Goal: Task Accomplishment & Management: Use online tool/utility

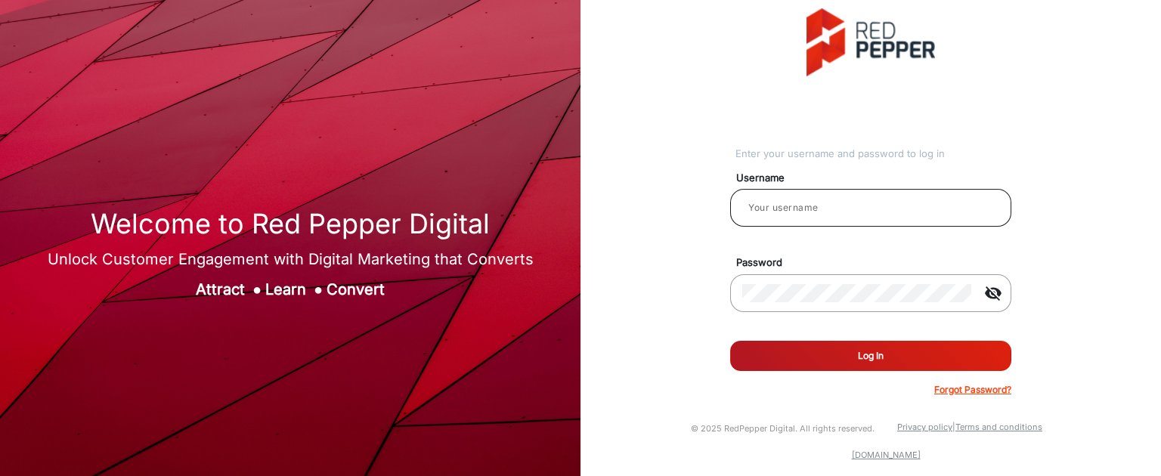
click at [789, 224] on div at bounding box center [870, 208] width 257 height 42
click at [795, 214] on input "email" at bounding box center [870, 208] width 257 height 18
type input "Balaji"
click at [867, 352] on button "Log In" at bounding box center [870, 356] width 281 height 30
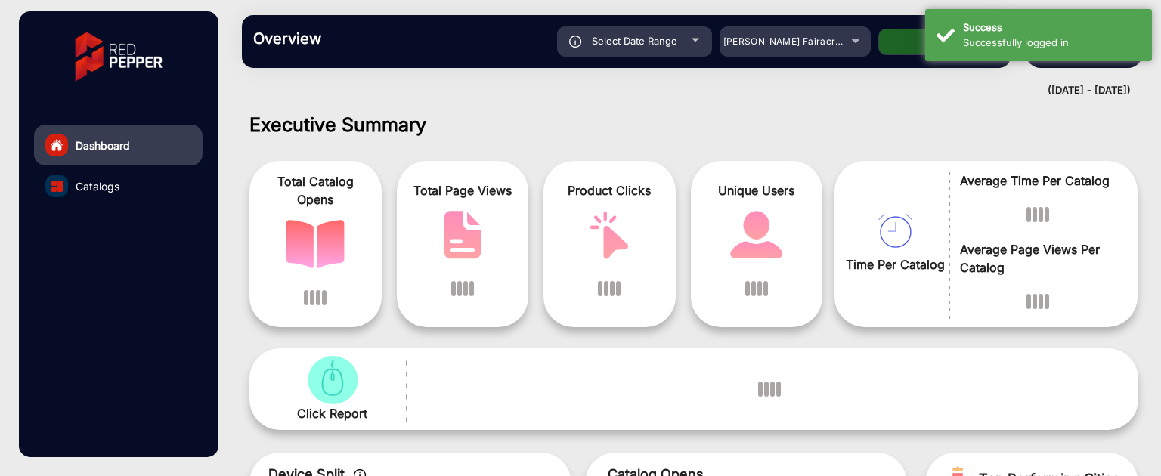
scroll to position [11, 0]
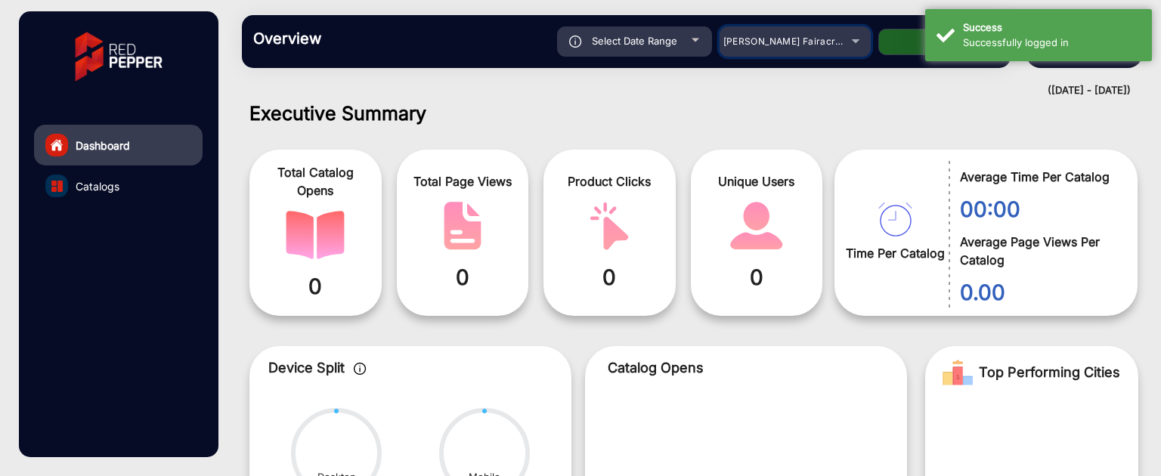
click at [819, 51] on mat-select "Adams Fairacre Farms" at bounding box center [795, 41] width 151 height 30
click at [811, 47] on span "Adams Fairacre Farms" at bounding box center [799, 41] width 150 height 11
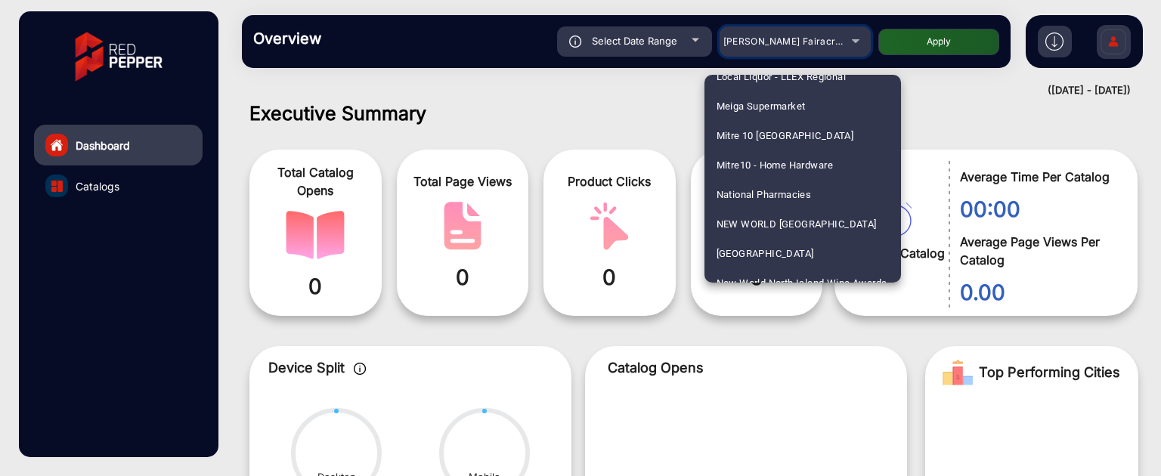
scroll to position [3003, 0]
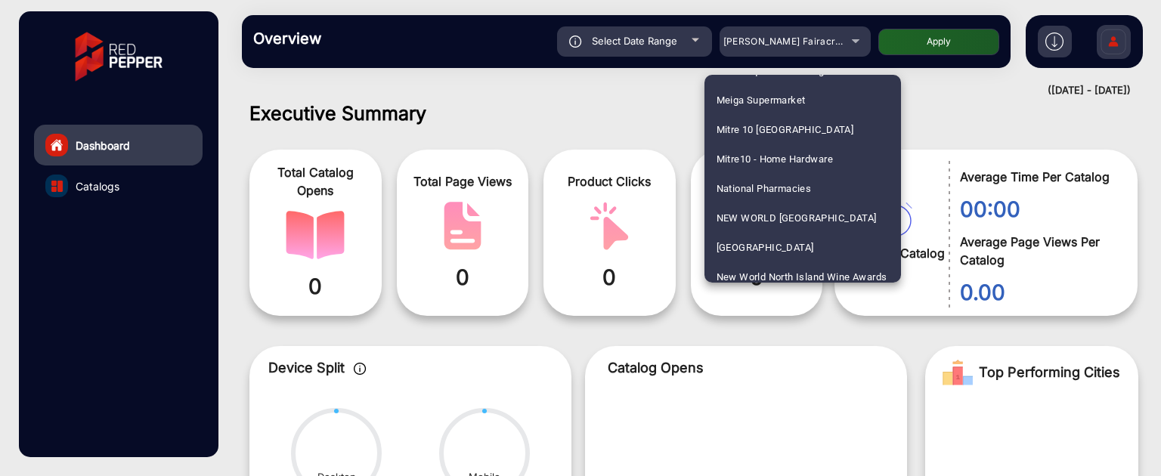
click at [540, 326] on div at bounding box center [580, 238] width 1161 height 476
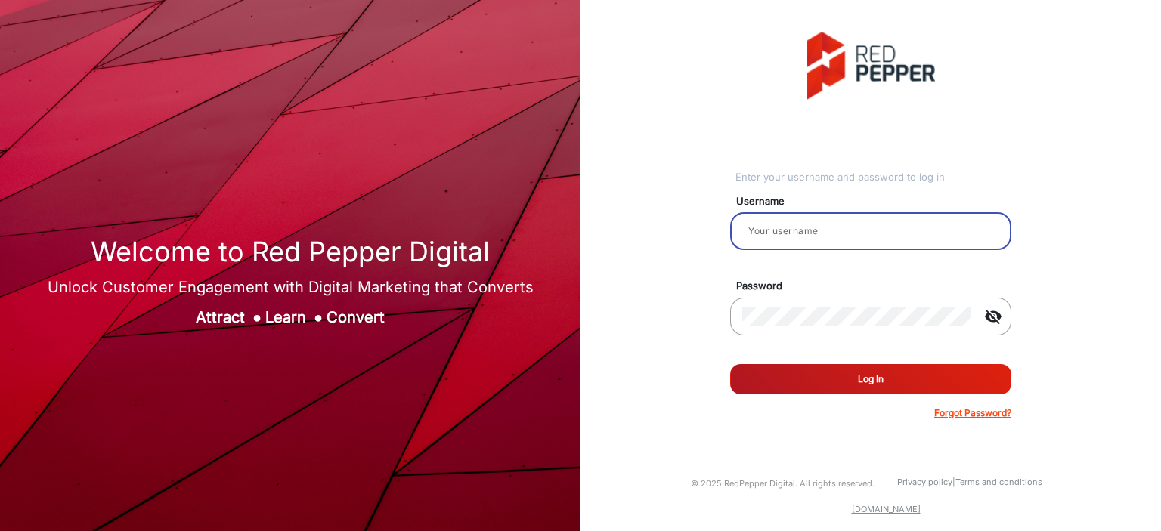
click at [829, 237] on input "email" at bounding box center [870, 231] width 257 height 18
type input "Balaji"
click at [990, 318] on mat-icon "visibility_off" at bounding box center [993, 317] width 36 height 18
click at [925, 365] on button "Log In" at bounding box center [870, 379] width 281 height 30
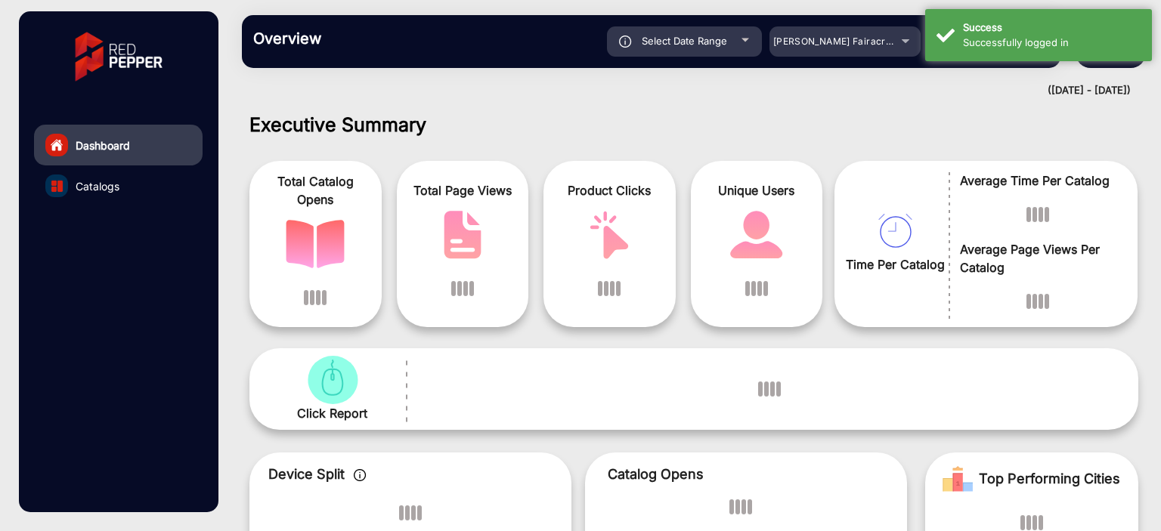
scroll to position [11, 0]
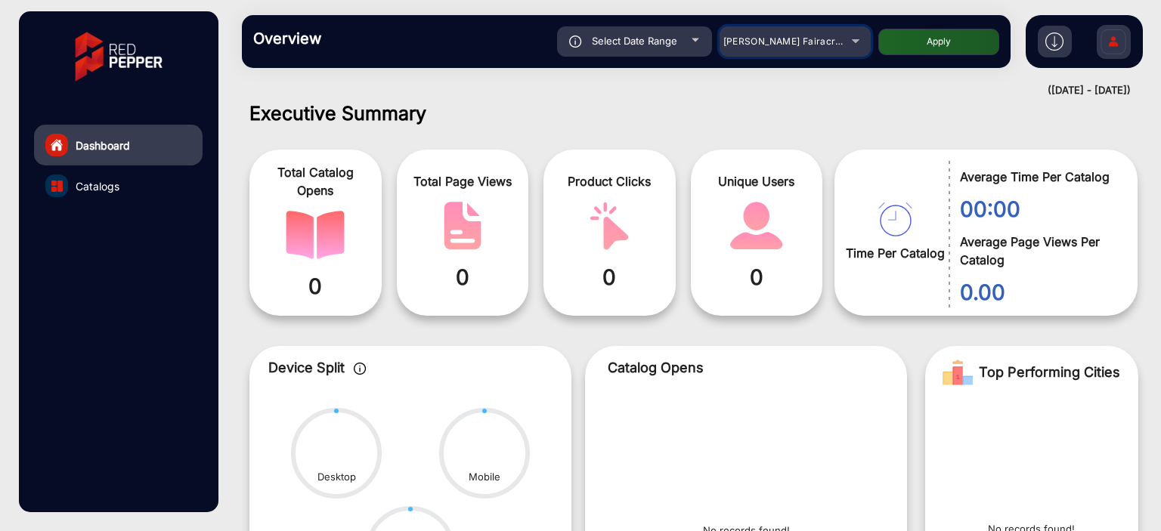
click at [788, 43] on span "Adams Fairacre Farms" at bounding box center [799, 41] width 150 height 11
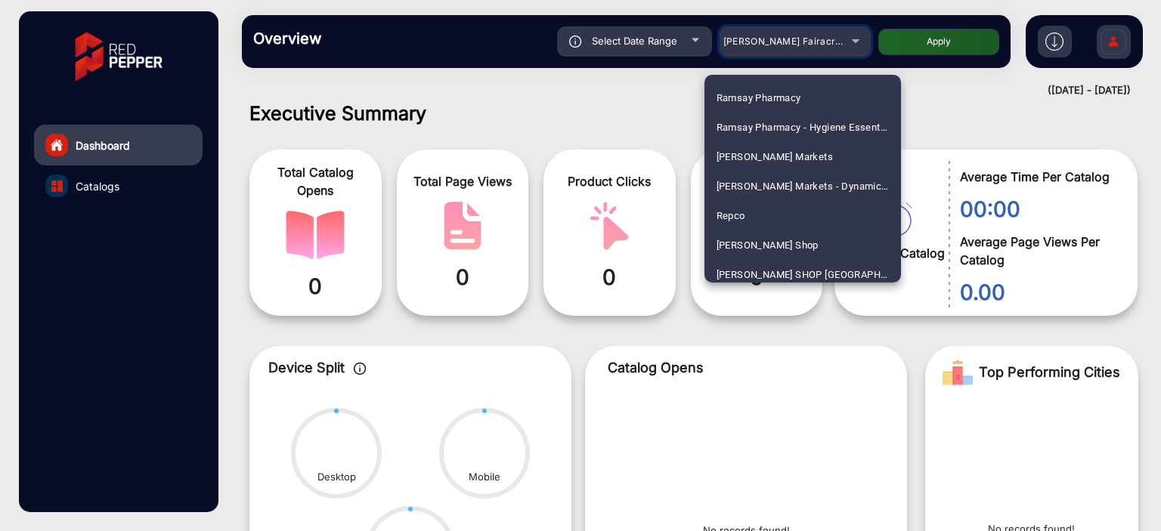
scroll to position [3686, 0]
click at [794, 155] on span "Redner's Markets" at bounding box center [775, 154] width 117 height 29
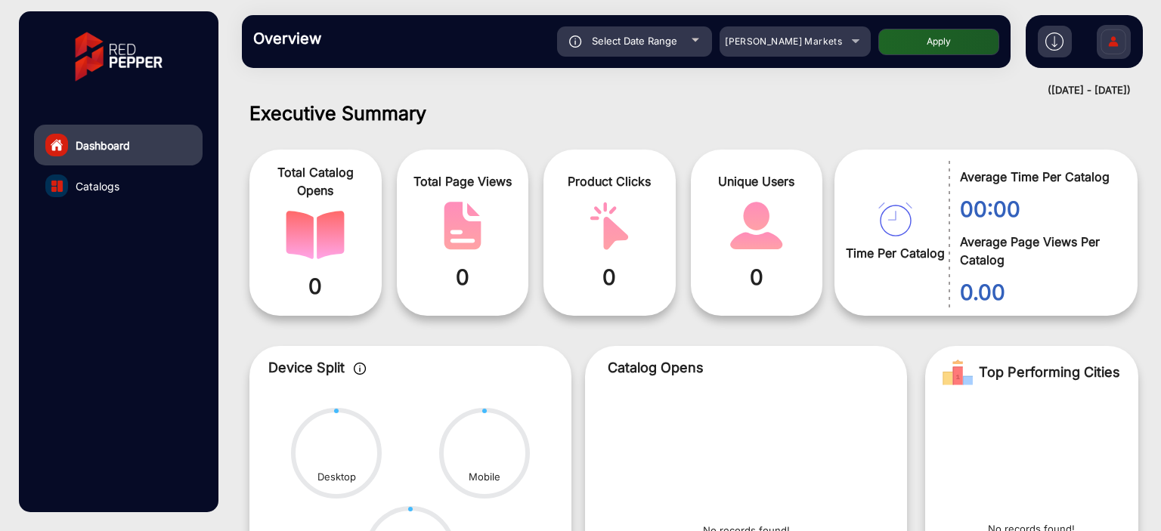
click at [928, 45] on button "Apply" at bounding box center [939, 42] width 121 height 26
type input "9/11/2025"
type input "9/17/2025"
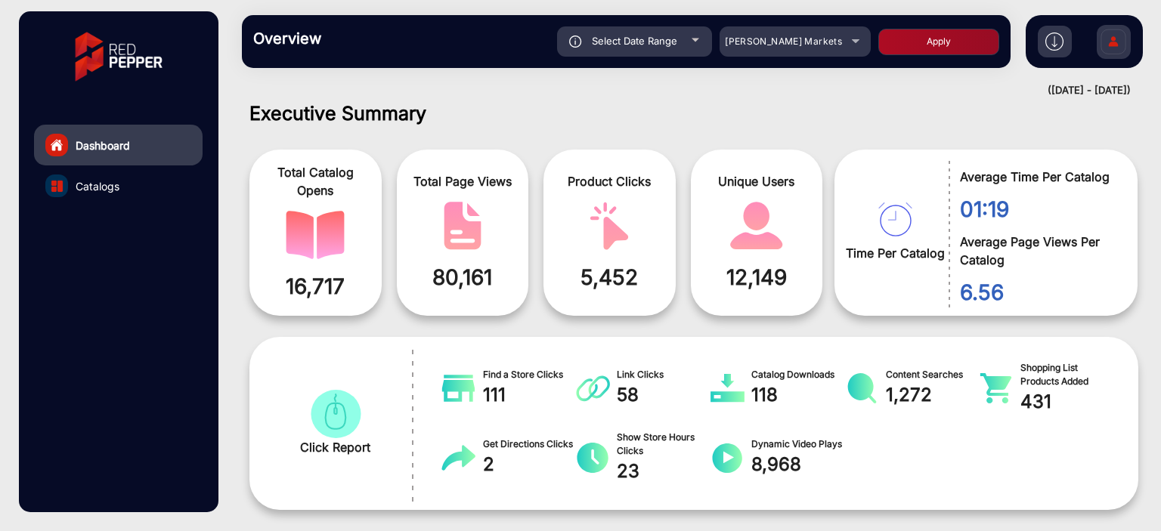
click at [30, 293] on div "Dashboard Catalogs" at bounding box center [118, 261] width 199 height 501
drag, startPoint x: 18, startPoint y: 246, endPoint x: 220, endPoint y: 371, distance: 237.7
click at [220, 531] on div at bounding box center [580, 531] width 1161 height 0
click at [781, 39] on span "Redner's Markets" at bounding box center [783, 41] width 117 height 11
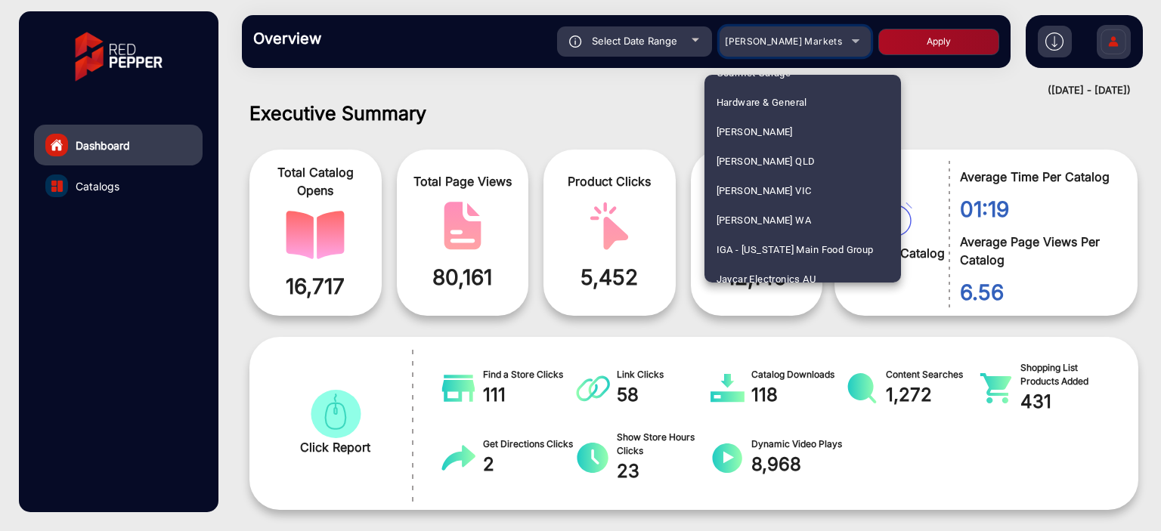
scroll to position [1805, 0]
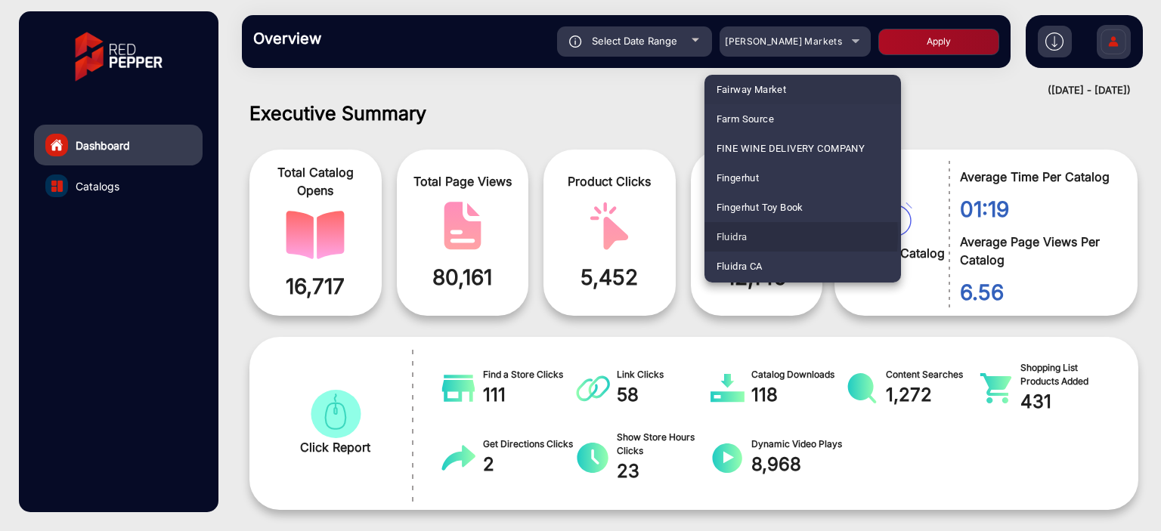
click at [746, 235] on span "Fluidra" at bounding box center [732, 236] width 31 height 29
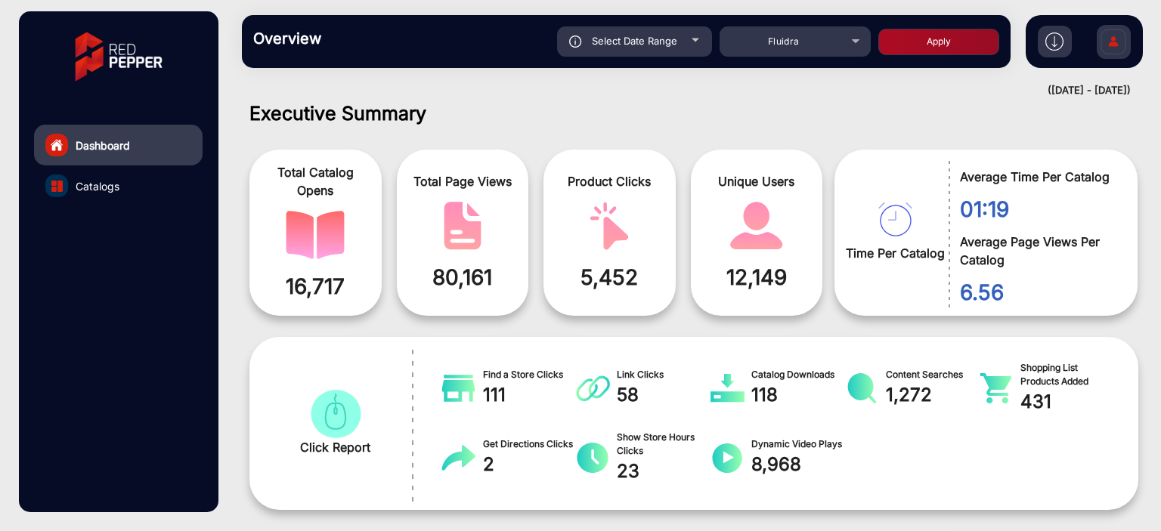
click at [916, 39] on button "Apply" at bounding box center [939, 42] width 121 height 26
type input "9/11/2025"
type input "9/17/2025"
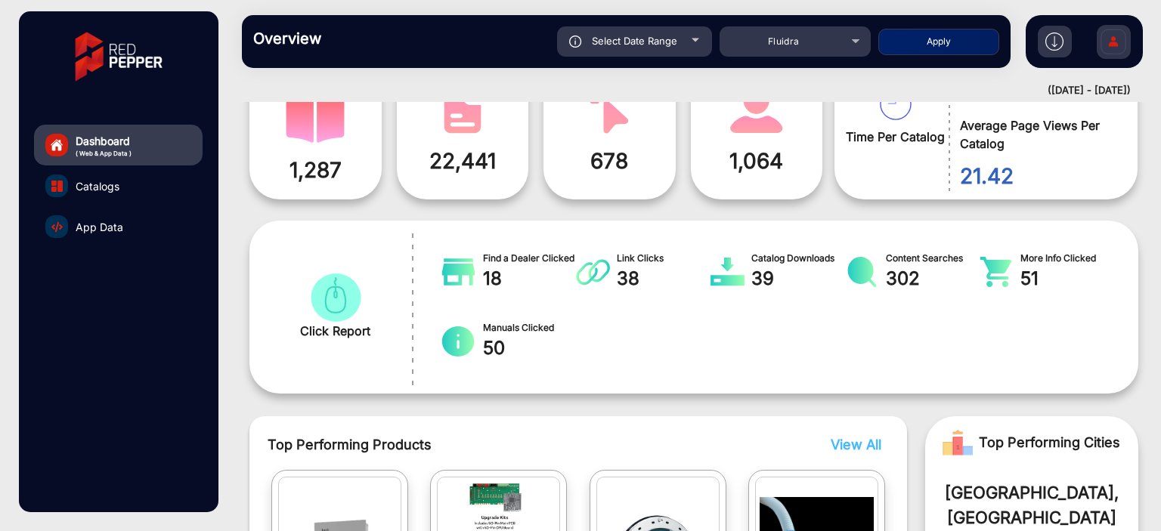
scroll to position [0, 0]
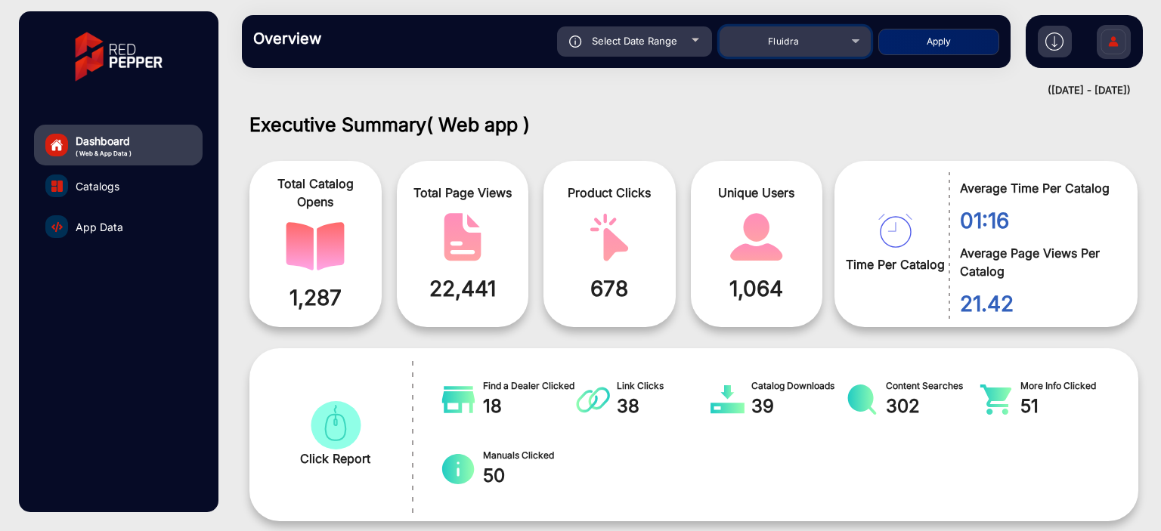
click at [788, 51] on mat-select "Fluidra" at bounding box center [795, 41] width 151 height 30
click at [848, 46] on div "Fluidra" at bounding box center [795, 42] width 151 height 18
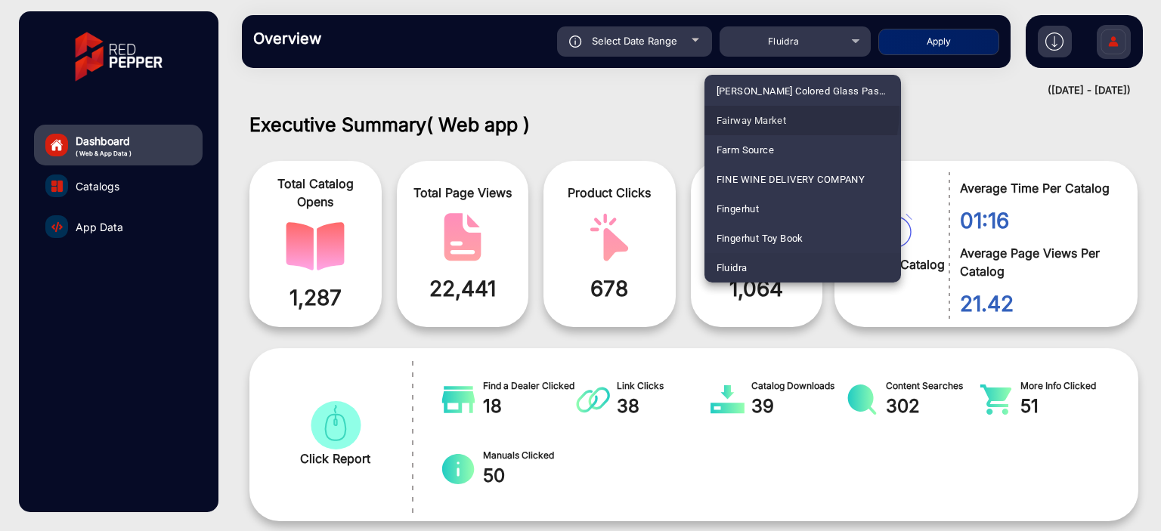
click at [777, 111] on span "Fairway Market" at bounding box center [752, 120] width 70 height 29
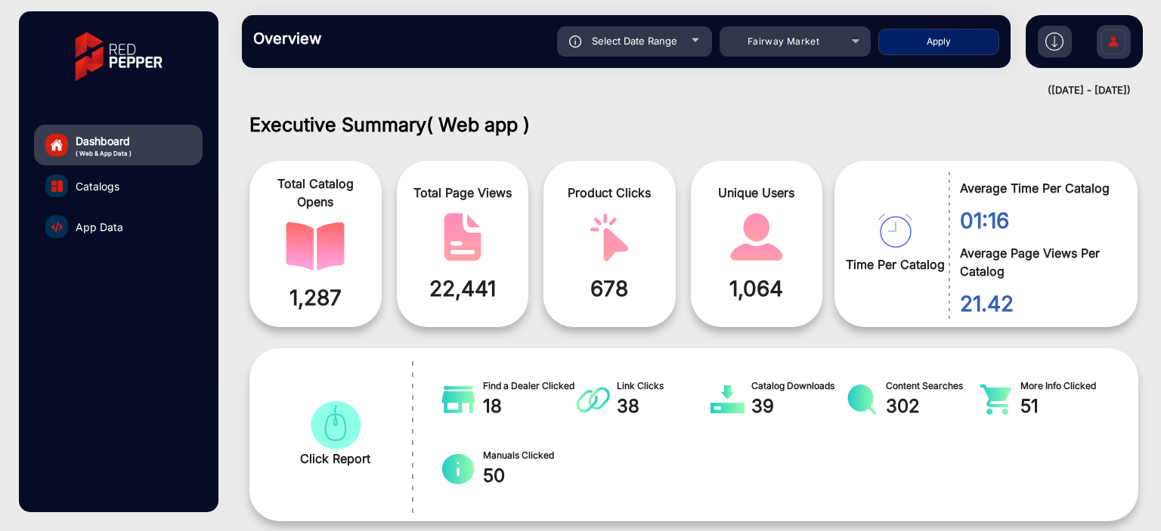
click at [951, 29] on button "Apply" at bounding box center [939, 42] width 121 height 26
type input "9/11/2025"
type input "9/17/2025"
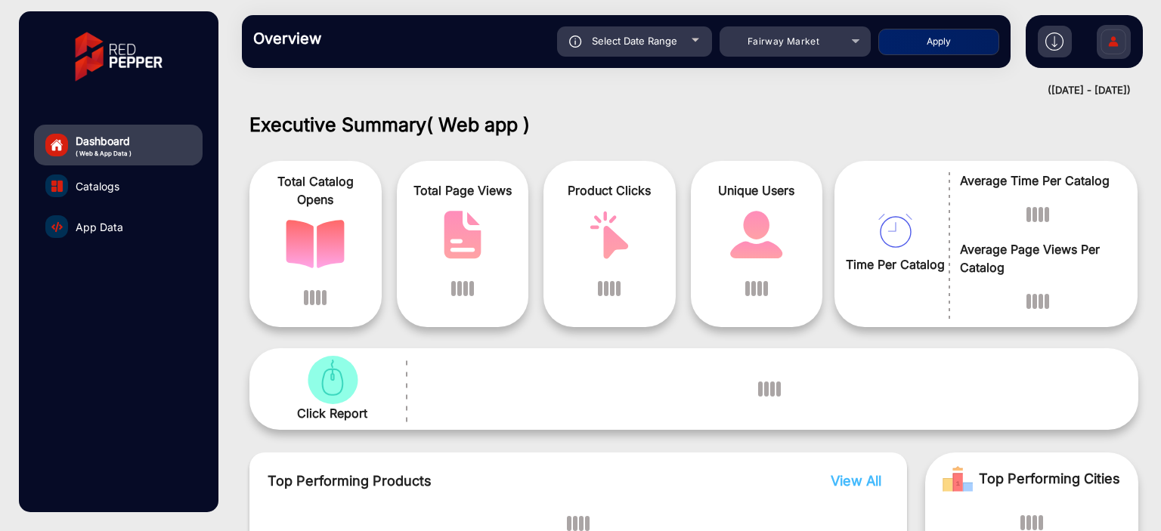
scroll to position [11, 0]
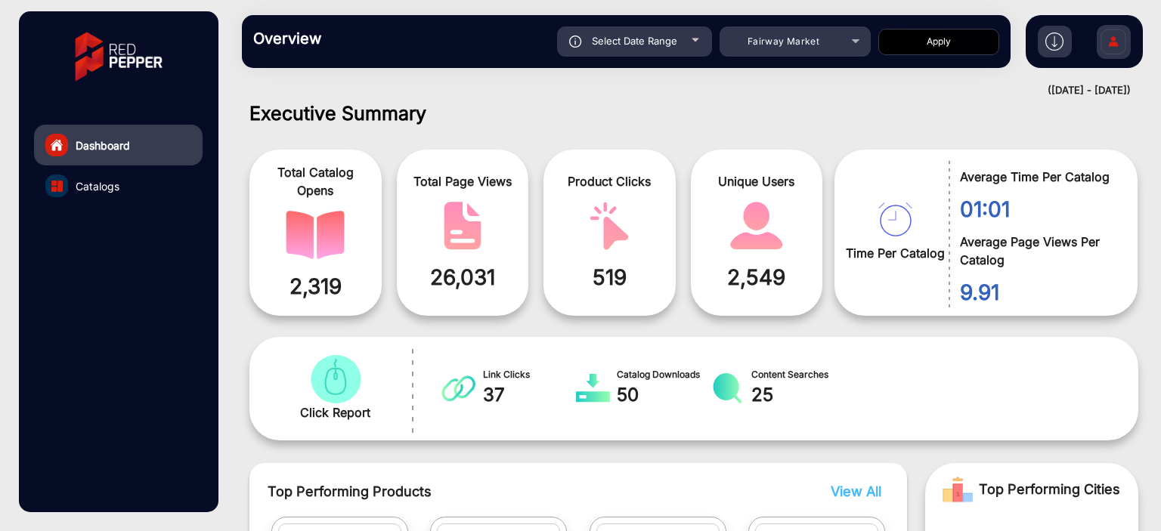
click at [696, 45] on div "Select Date Range" at bounding box center [634, 41] width 155 height 30
type input "9/11/2025"
type input "9/17/2025"
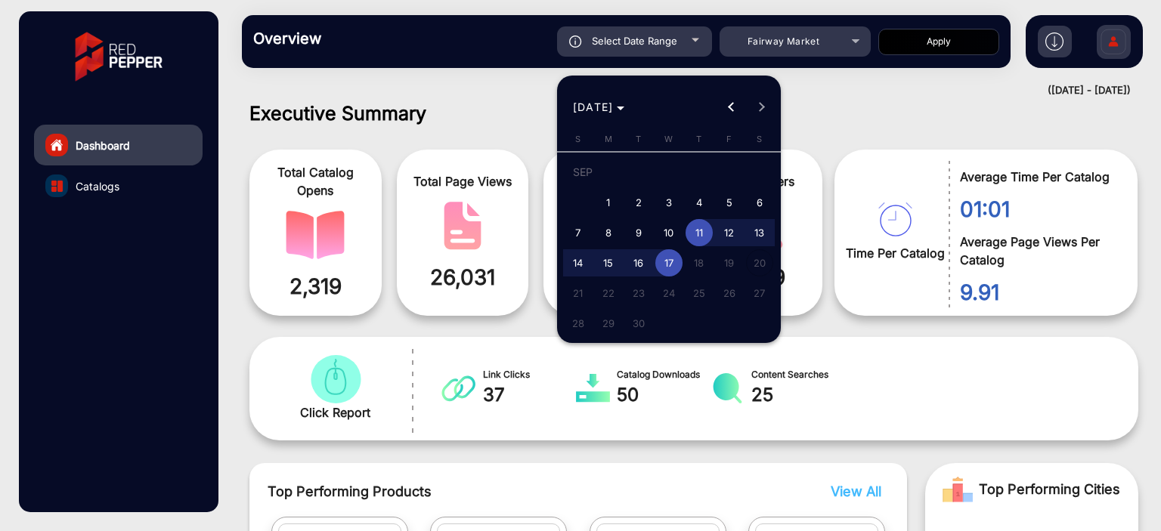
click at [1058, 42] on div at bounding box center [580, 265] width 1161 height 531
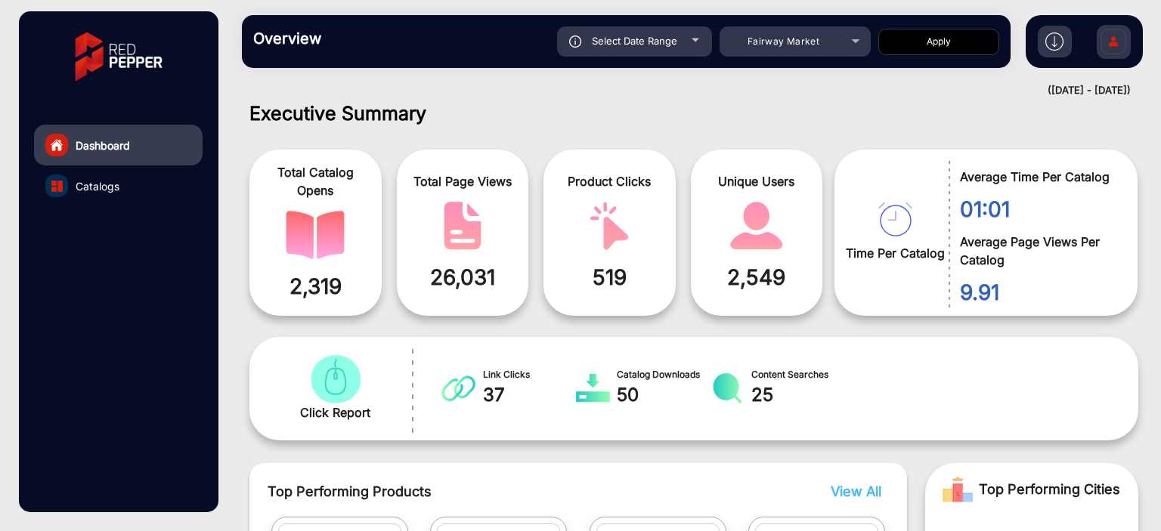
click at [1058, 42] on img at bounding box center [1055, 42] width 18 height 18
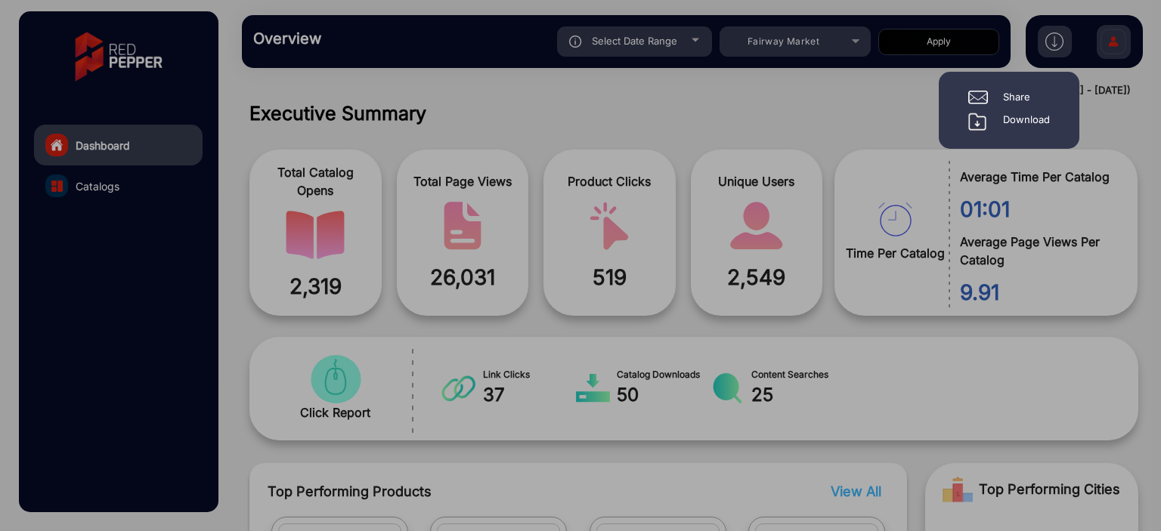
click at [1013, 101] on div "Share" at bounding box center [1016, 97] width 27 height 15
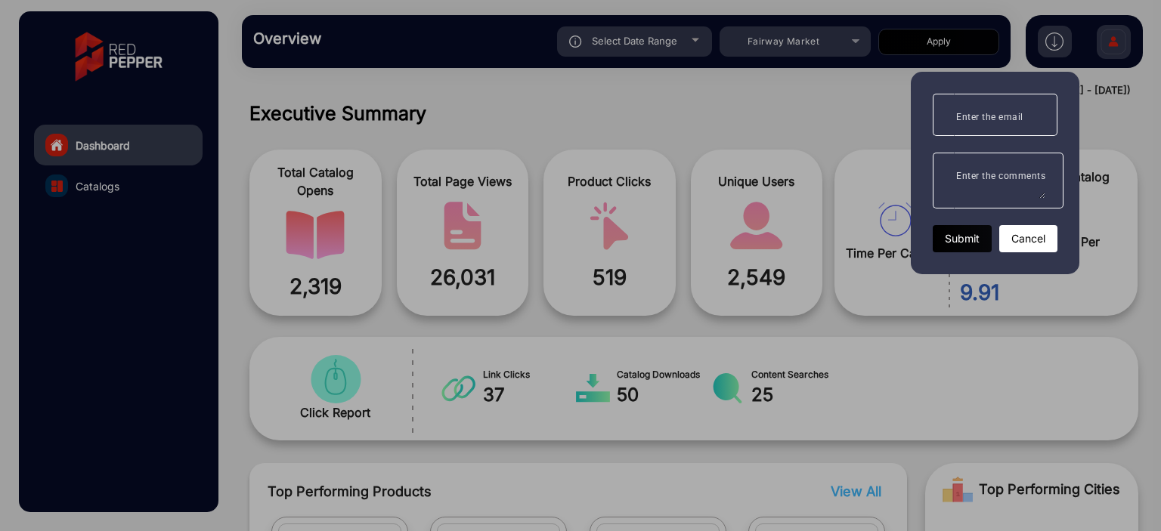
click at [838, 240] on div at bounding box center [580, 265] width 1161 height 531
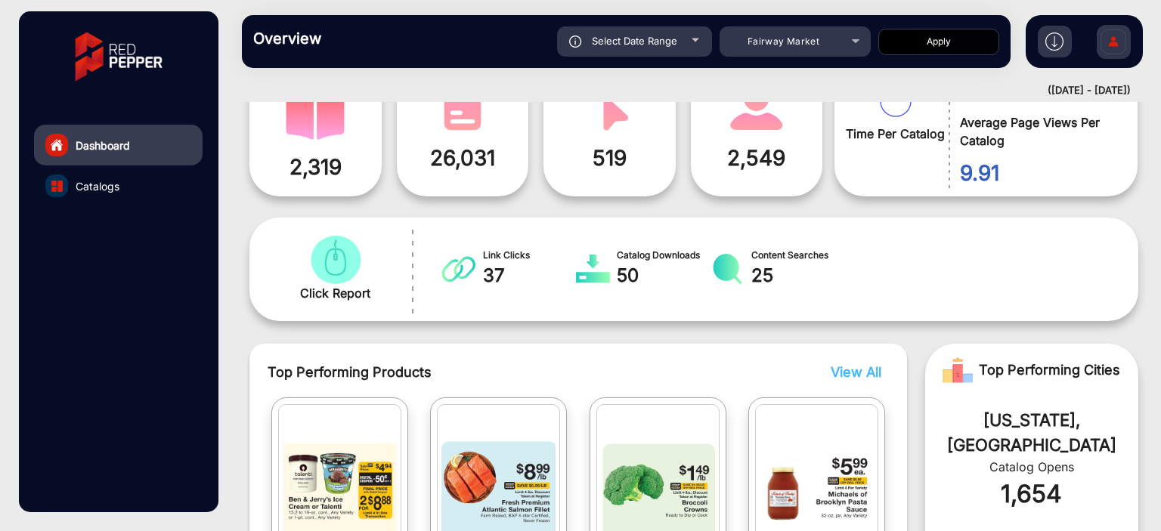
scroll to position [0, 0]
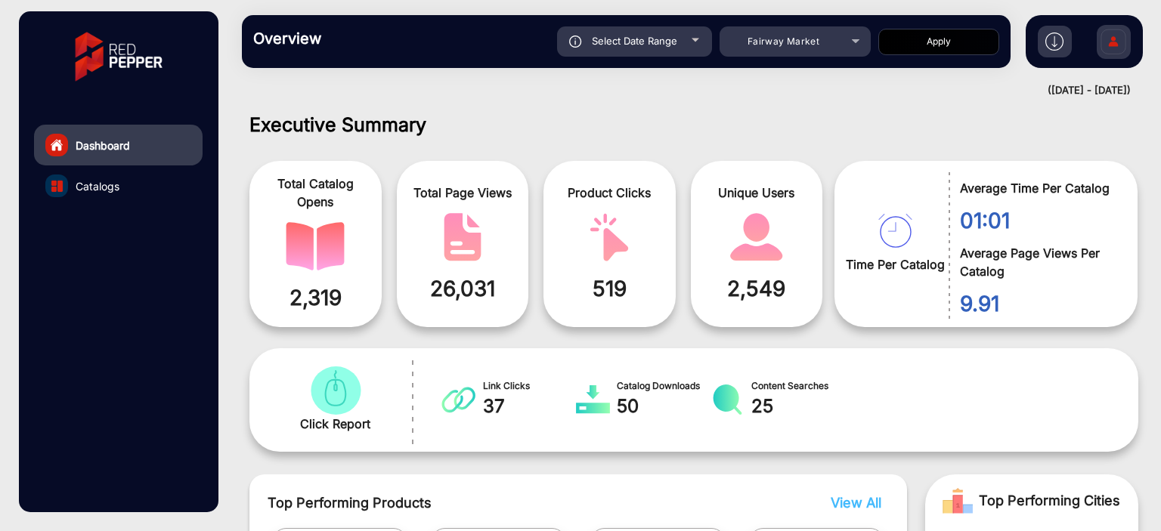
click at [826, 57] on div "Overview Reports Understand what makes your customers tick and learn how they a…" at bounding box center [626, 41] width 769 height 53
click at [820, 42] on div "Fairway Market" at bounding box center [784, 42] width 121 height 18
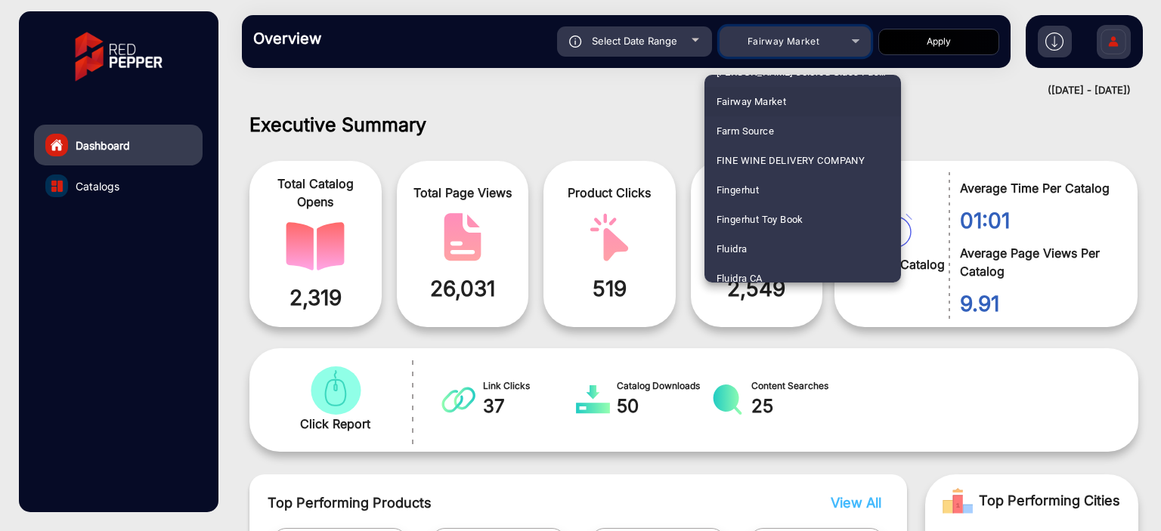
scroll to position [1823, 0]
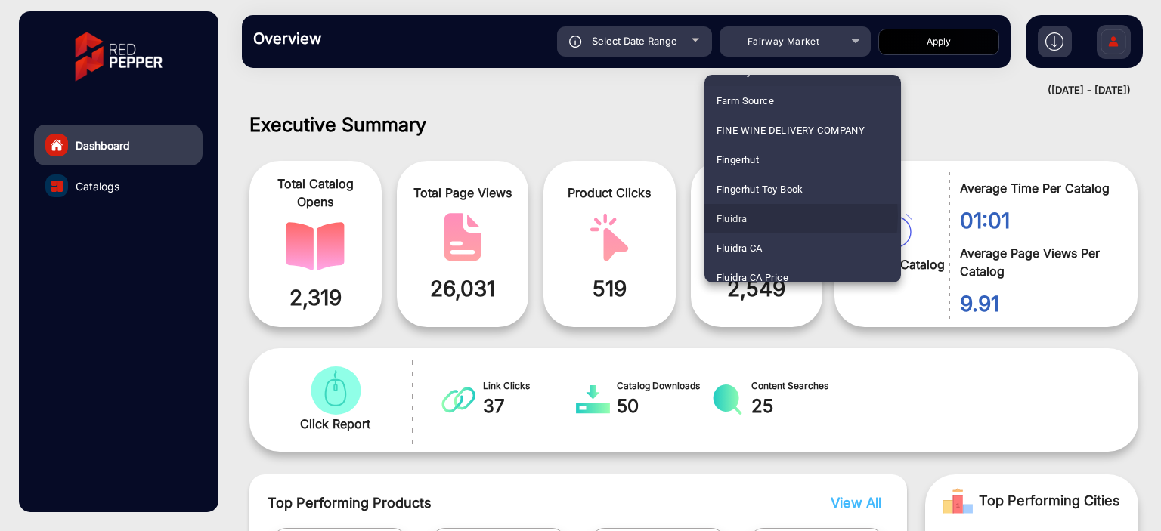
click at [760, 216] on mat-option "Fluidra" at bounding box center [803, 218] width 197 height 29
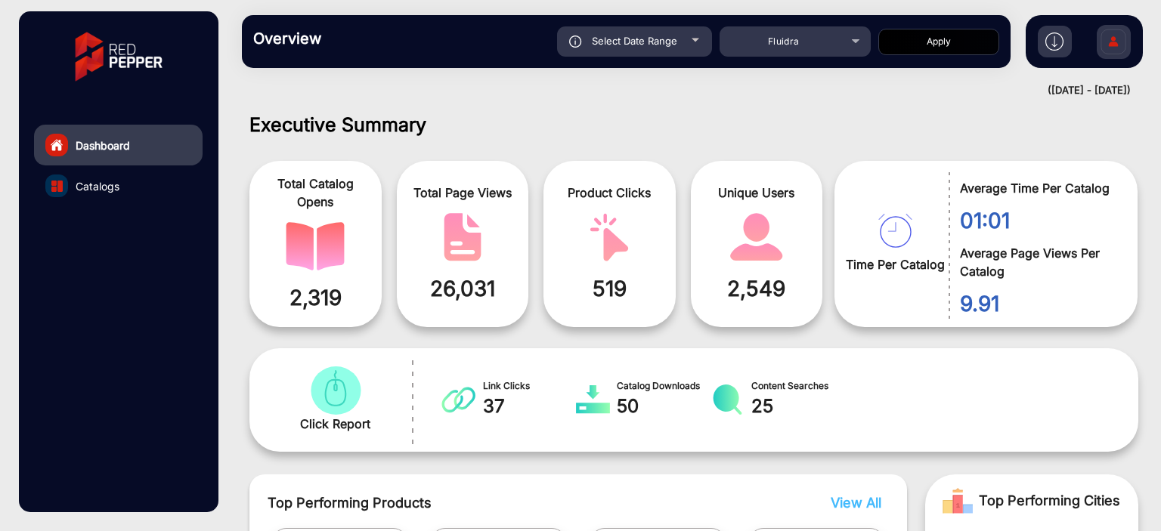
click at [937, 46] on button "Apply" at bounding box center [939, 42] width 121 height 26
type input "9/11/2025"
type input "9/17/2025"
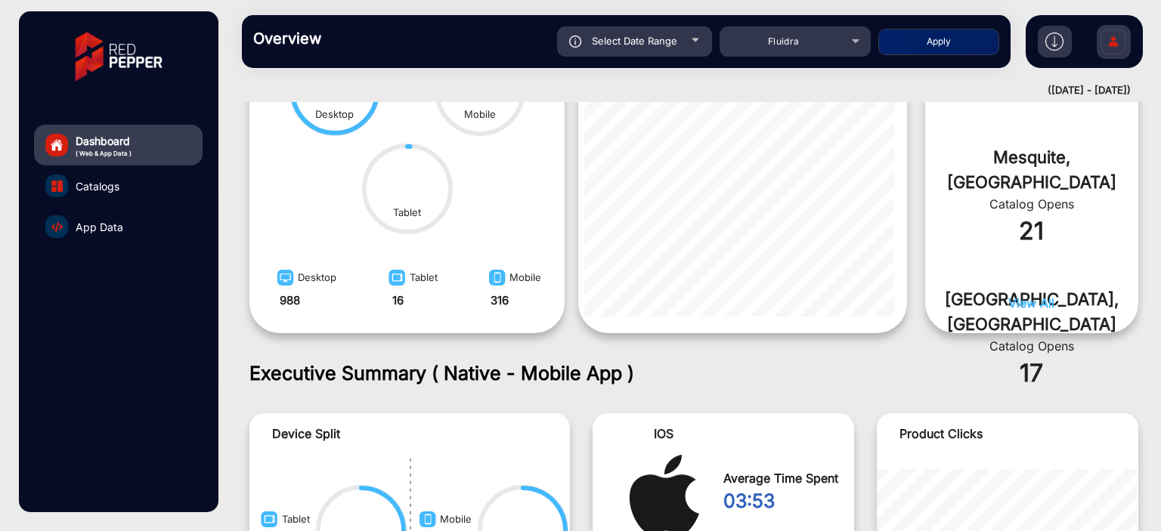
scroll to position [891, 0]
